Goal: Find specific page/section: Find specific page/section

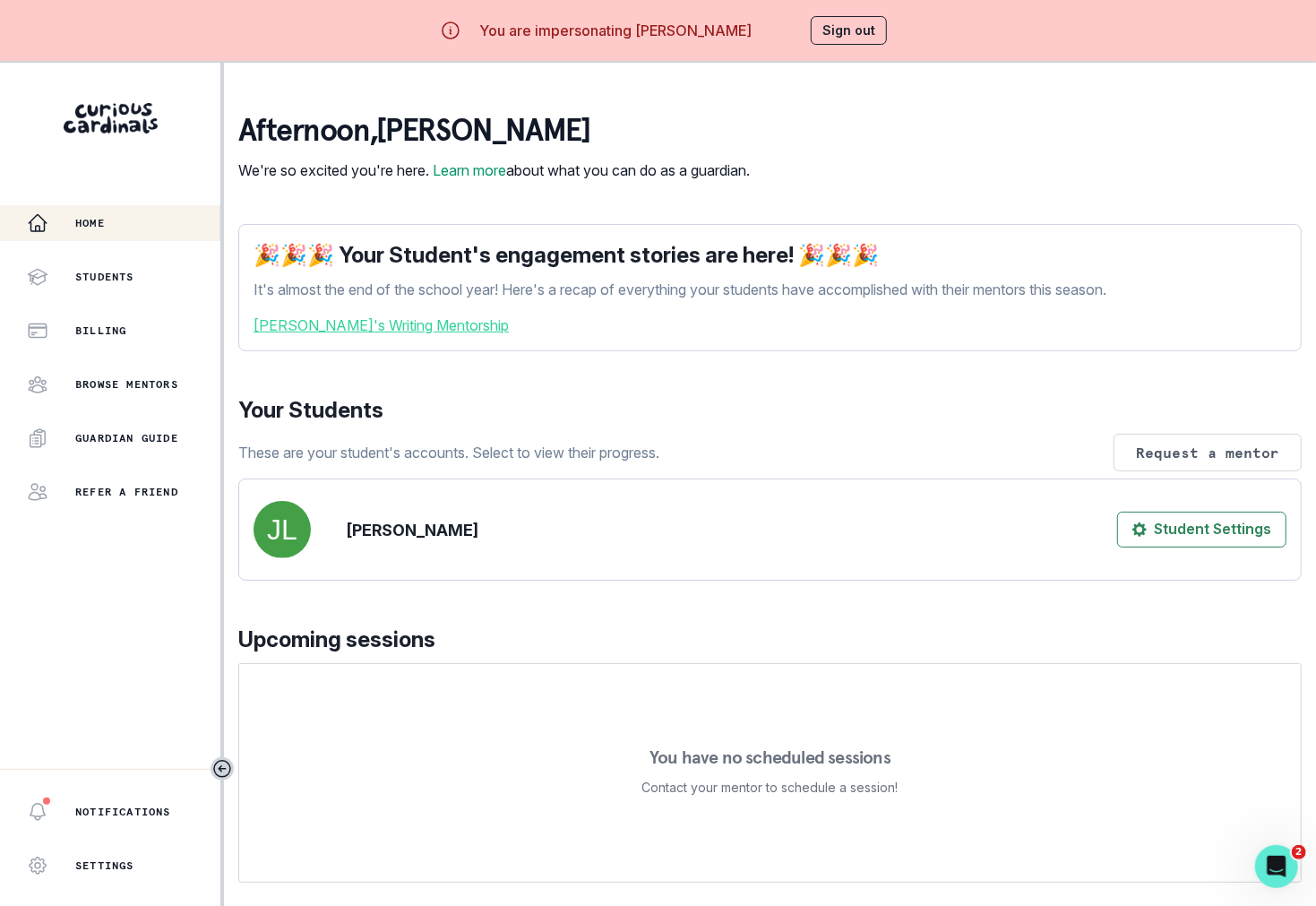
scroll to position [257, 0]
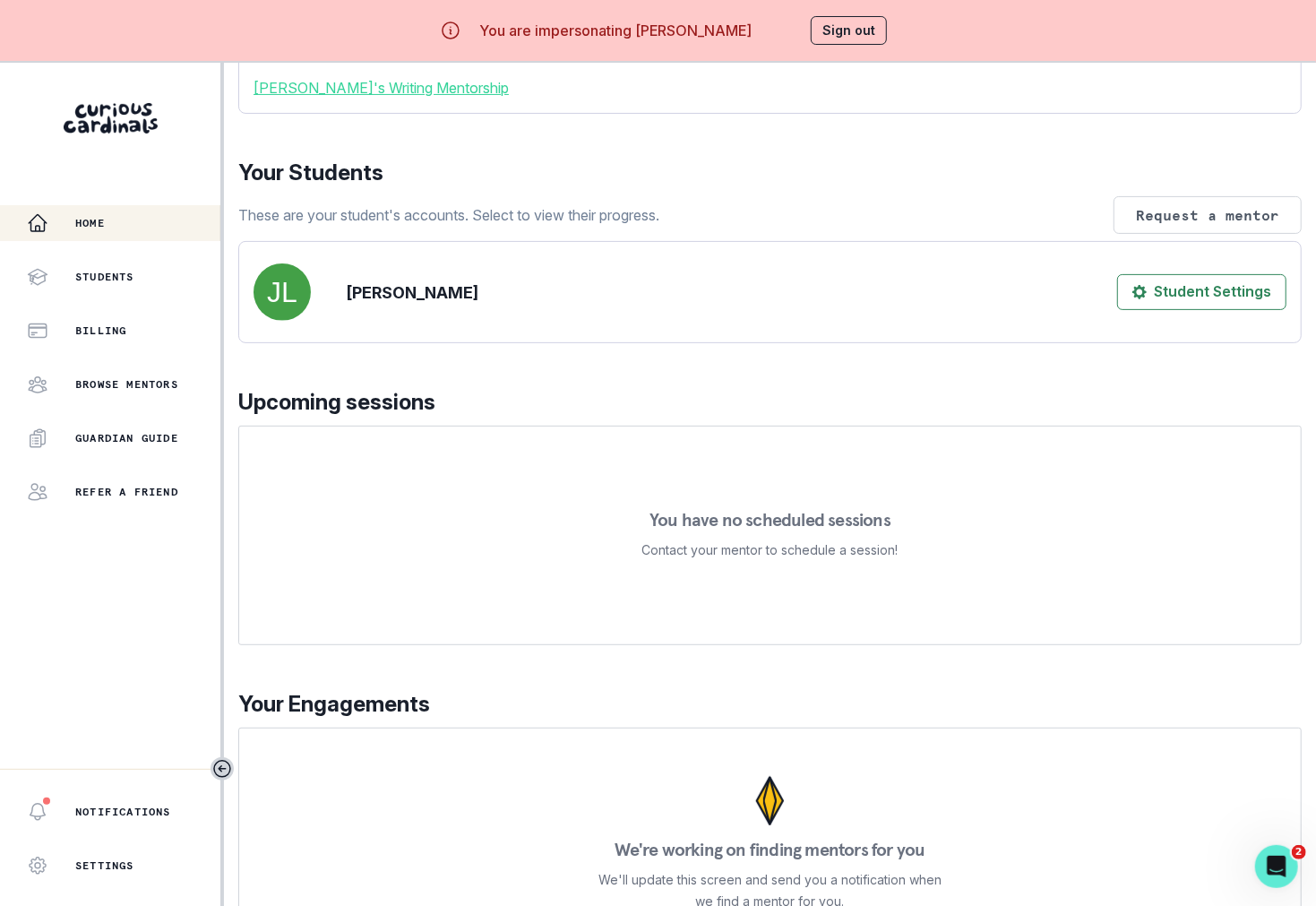
click at [1031, 377] on div "afternoon , [PERSON_NAME] We're so excited you're here. Learn more about what y…" at bounding box center [770, 411] width 1063 height 1071
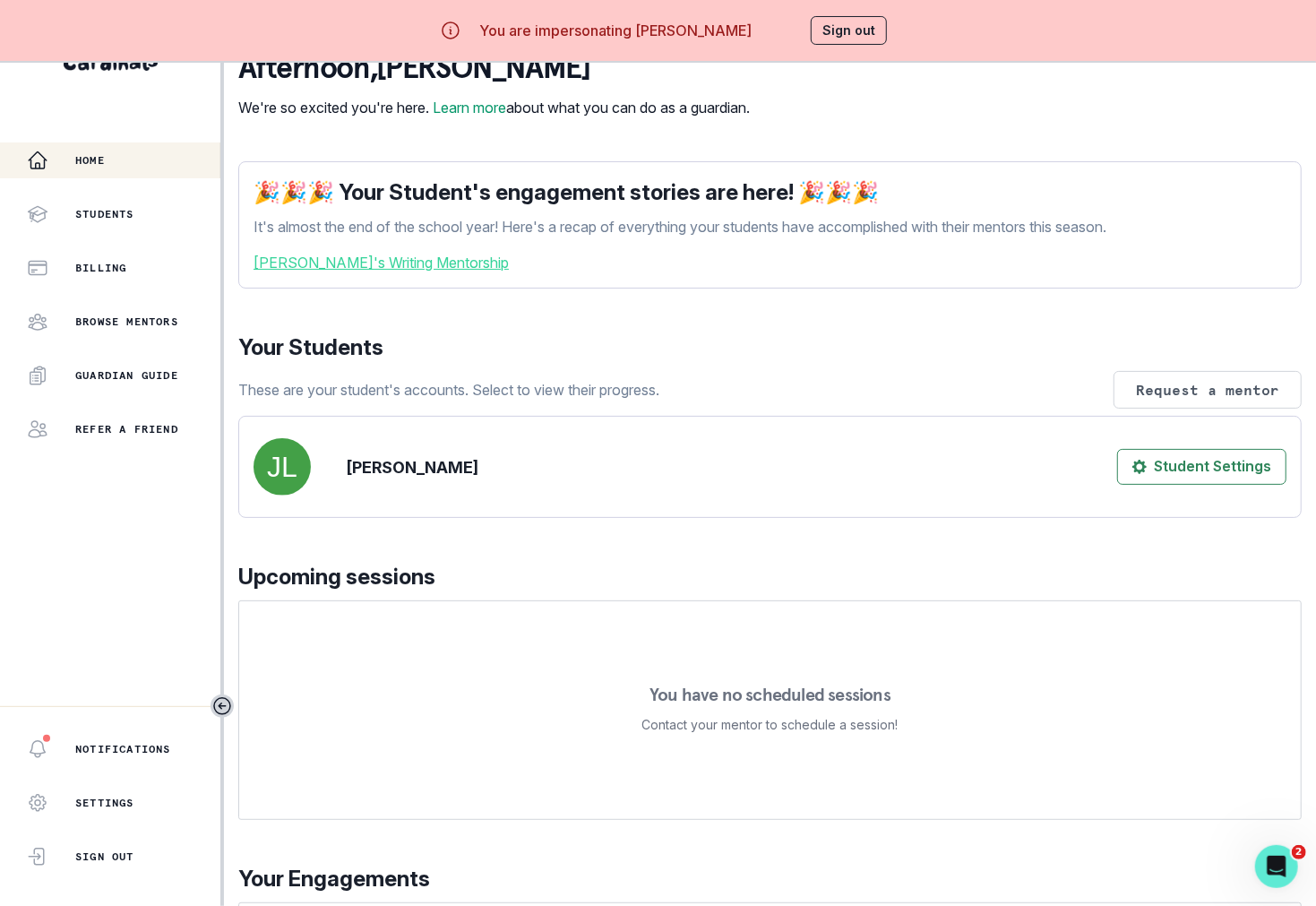
scroll to position [0, 0]
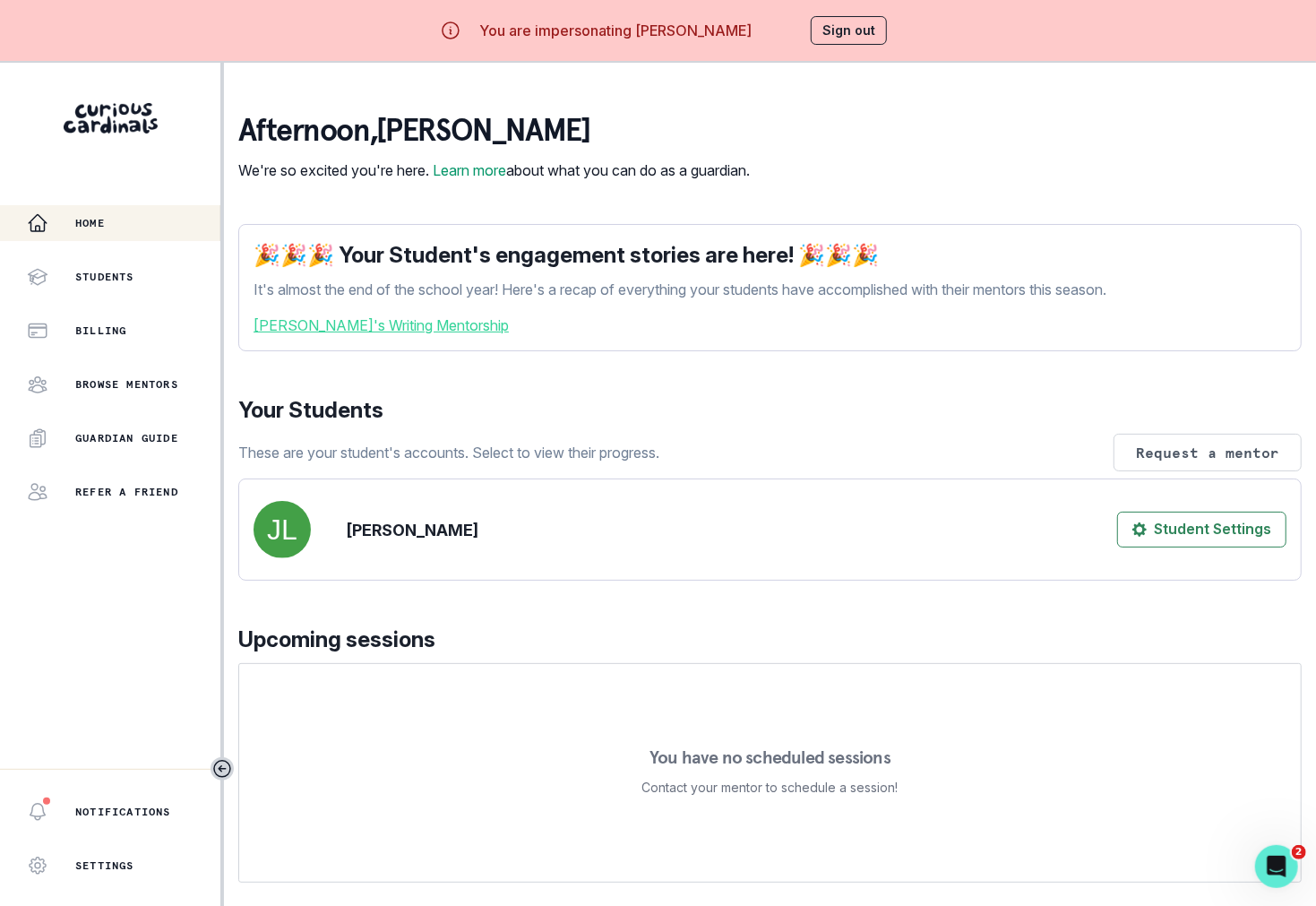
click at [421, 336] on link "[PERSON_NAME]'s Writing Mentorship" at bounding box center [770, 325] width 1033 height 22
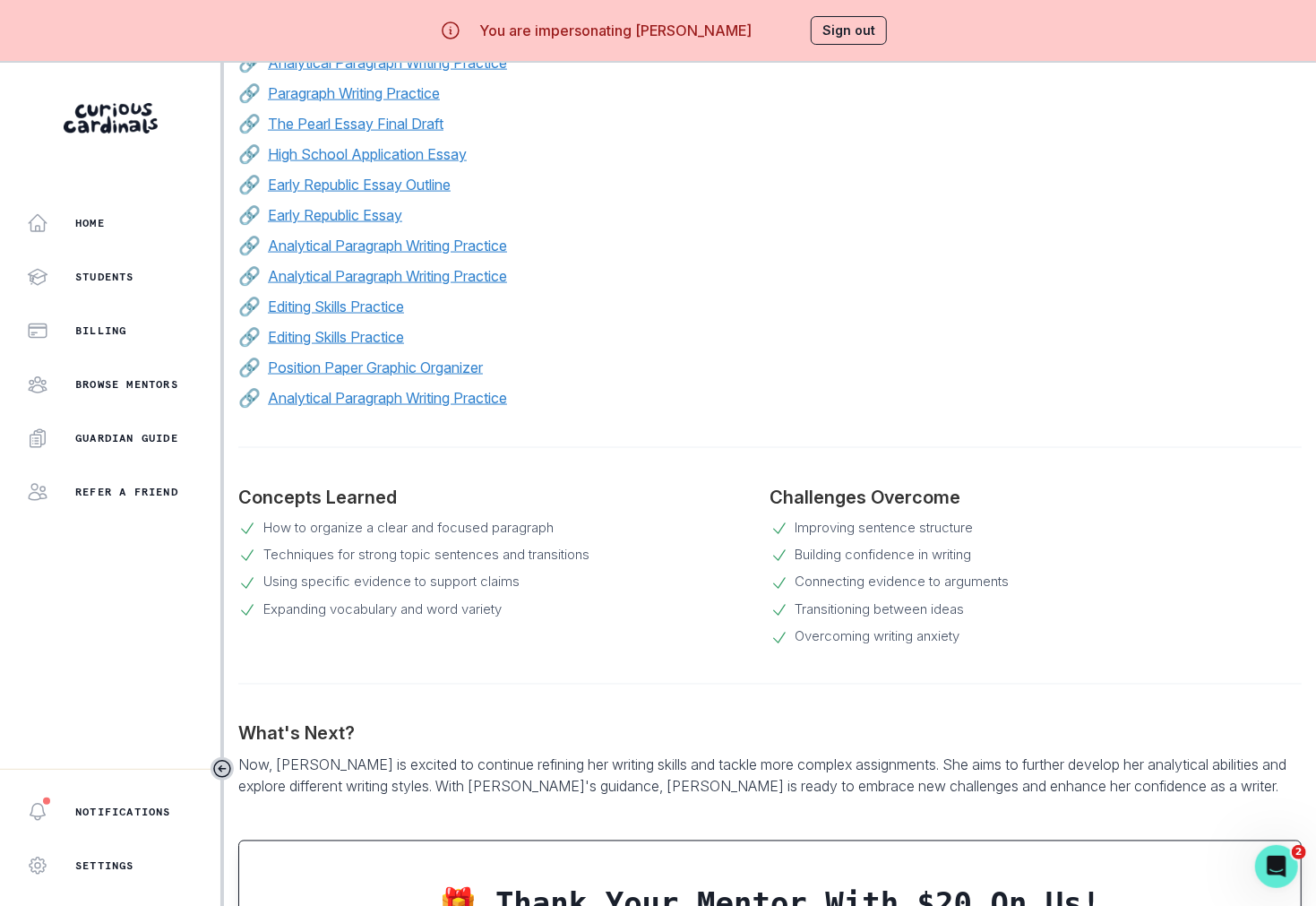
scroll to position [1519, 0]
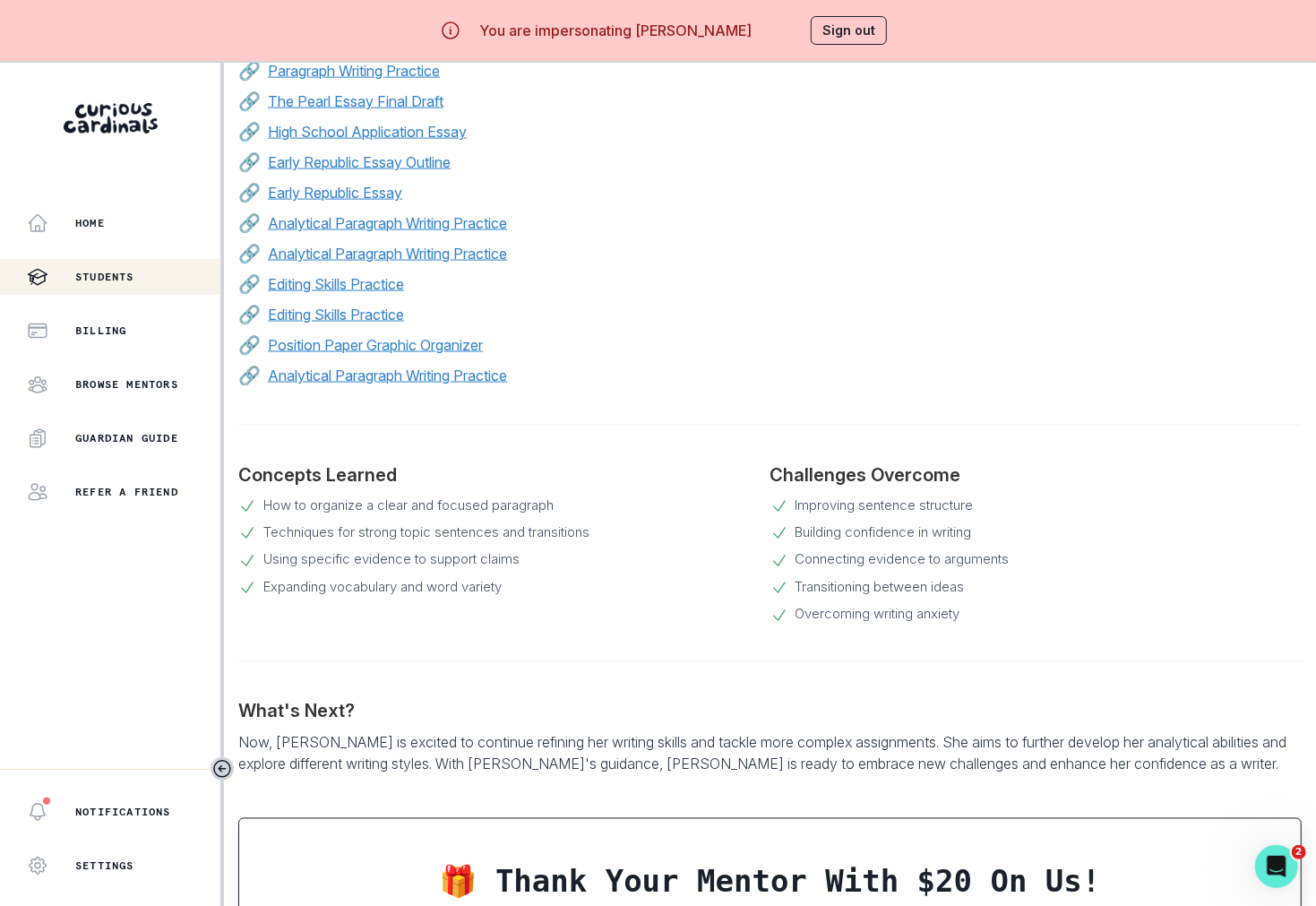
click at [122, 287] on div "Students" at bounding box center [123, 276] width 194 height 22
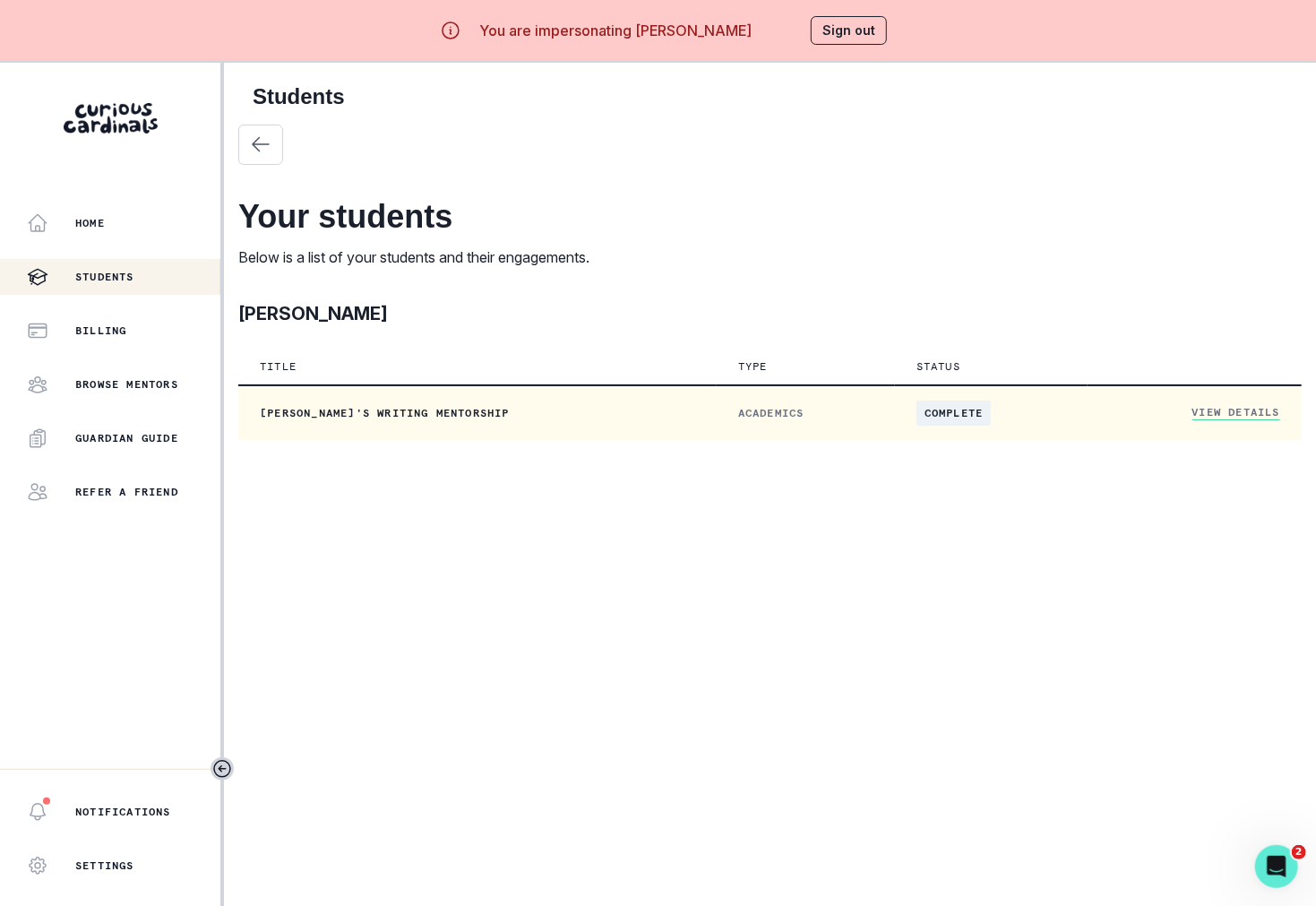
click at [1055, 418] on link "View Details" at bounding box center [1236, 412] width 87 height 15
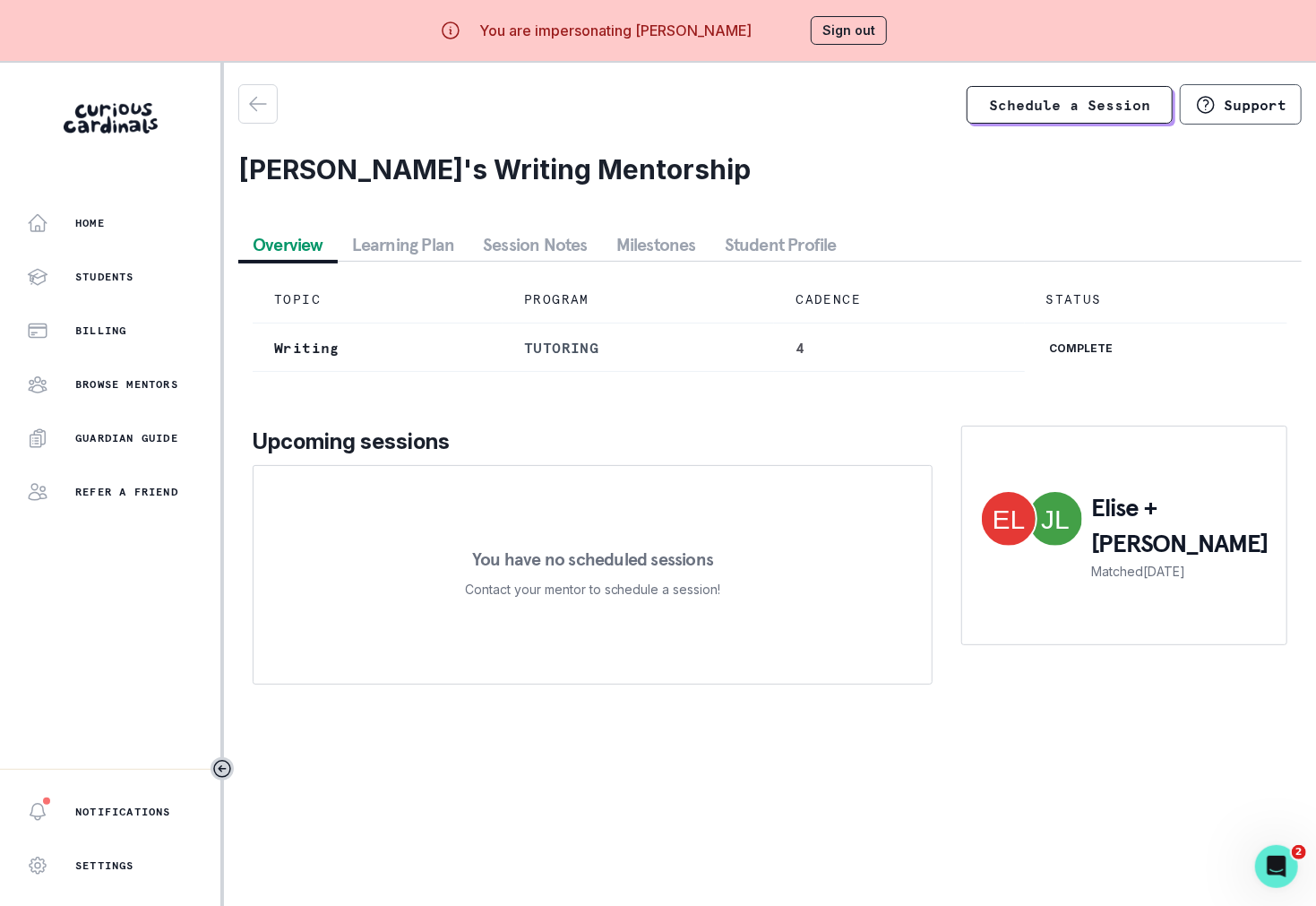
click at [680, 261] on div "TOPIC PROGRAM CADENCE STATUS Writing tutoring 4 complete Upcoming sessions You …" at bounding box center [770, 480] width 1063 height 437
click at [751, 259] on button "Student Profile" at bounding box center [780, 245] width 141 height 32
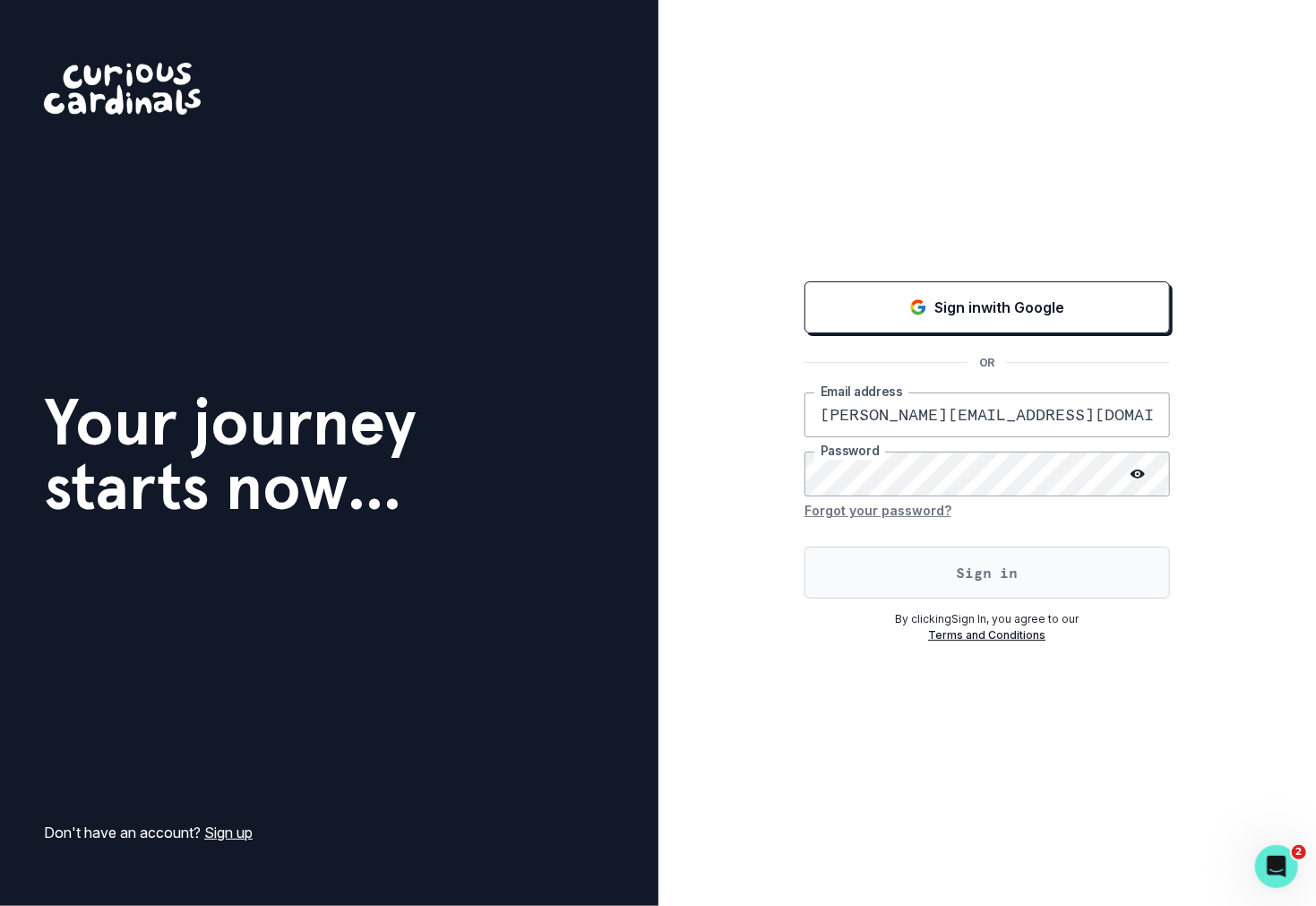
click at [957, 583] on button "Sign in" at bounding box center [987, 572] width 366 height 52
